Goal: Navigation & Orientation: Find specific page/section

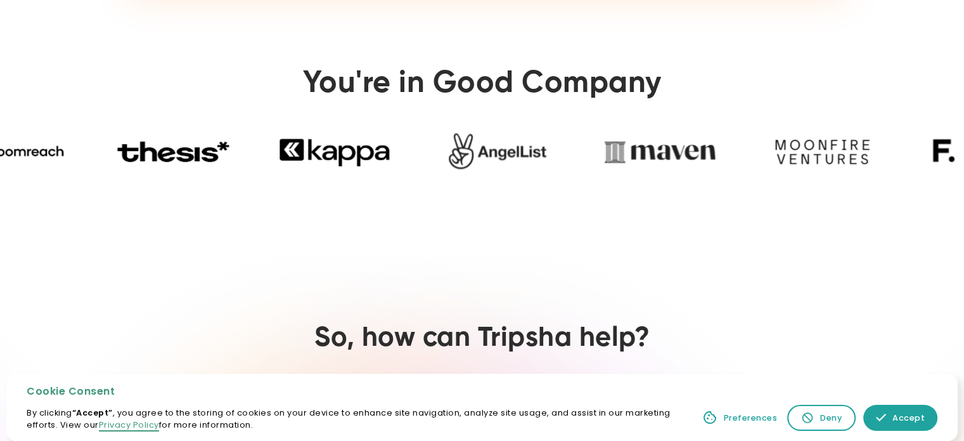
scroll to position [1156, 0]
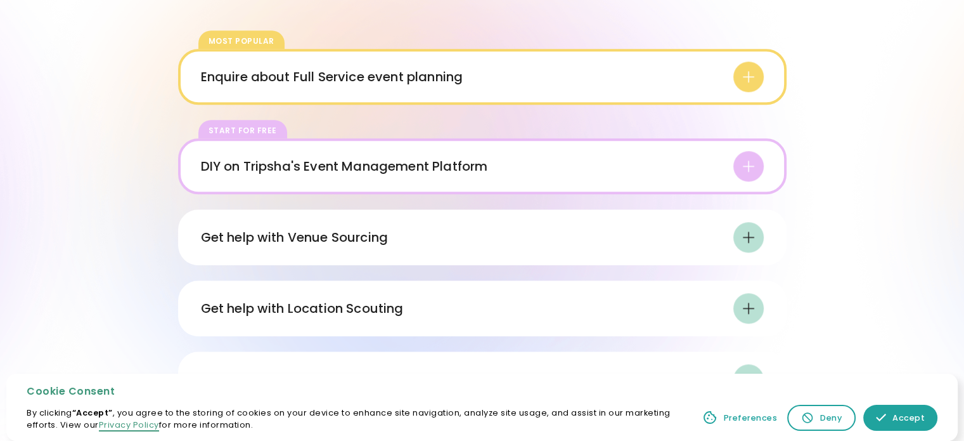
click at [747, 233] on icon at bounding box center [748, 236] width 15 height 15
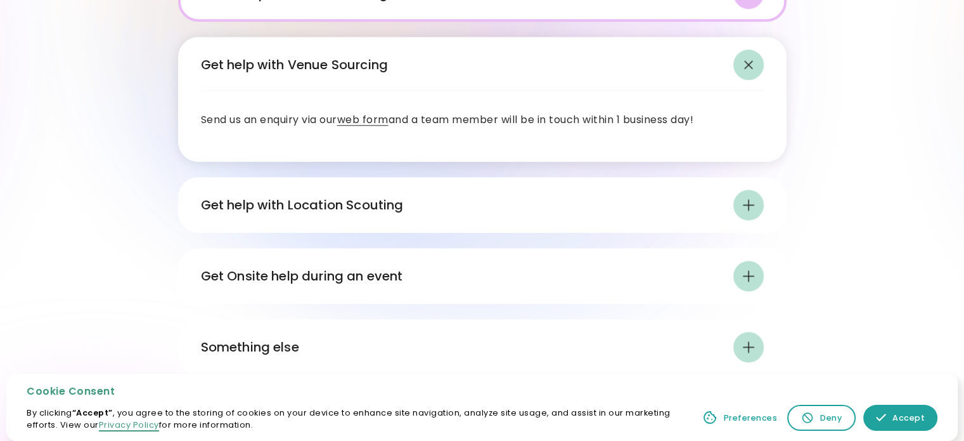
scroll to position [1369, 0]
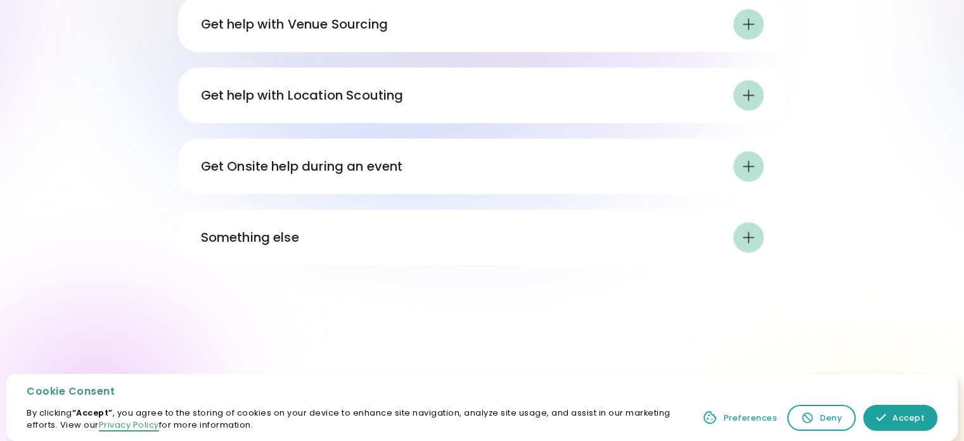
click at [747, 95] on icon at bounding box center [748, 94] width 15 height 15
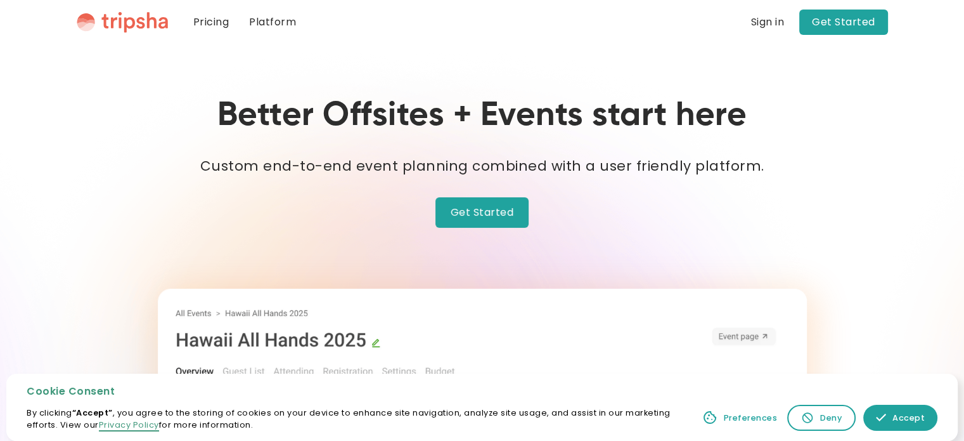
scroll to position [0, 0]
click at [266, 25] on link "Platform" at bounding box center [272, 23] width 67 height 46
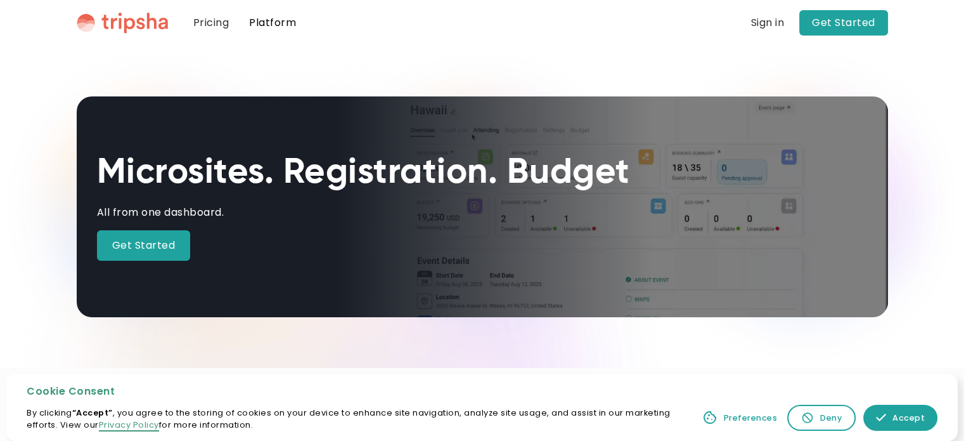
click at [216, 23] on link "Pricing" at bounding box center [211, 23] width 56 height 46
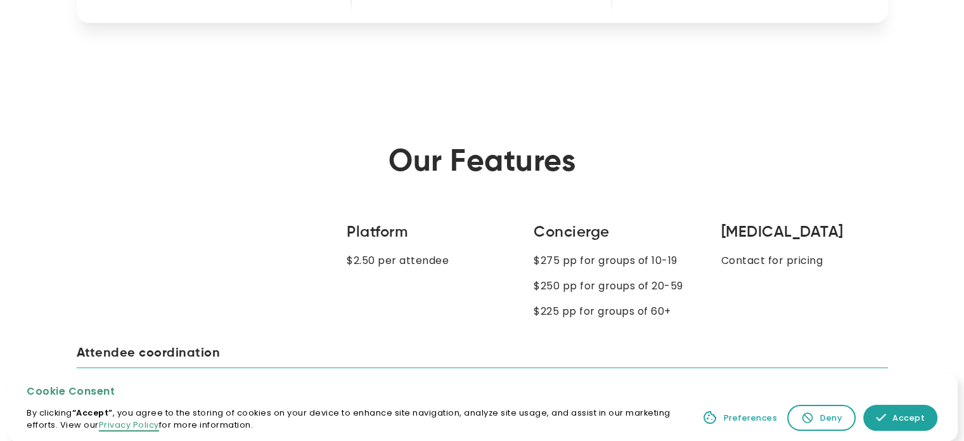
scroll to position [994, 0]
